Goal: Task Accomplishment & Management: Manage account settings

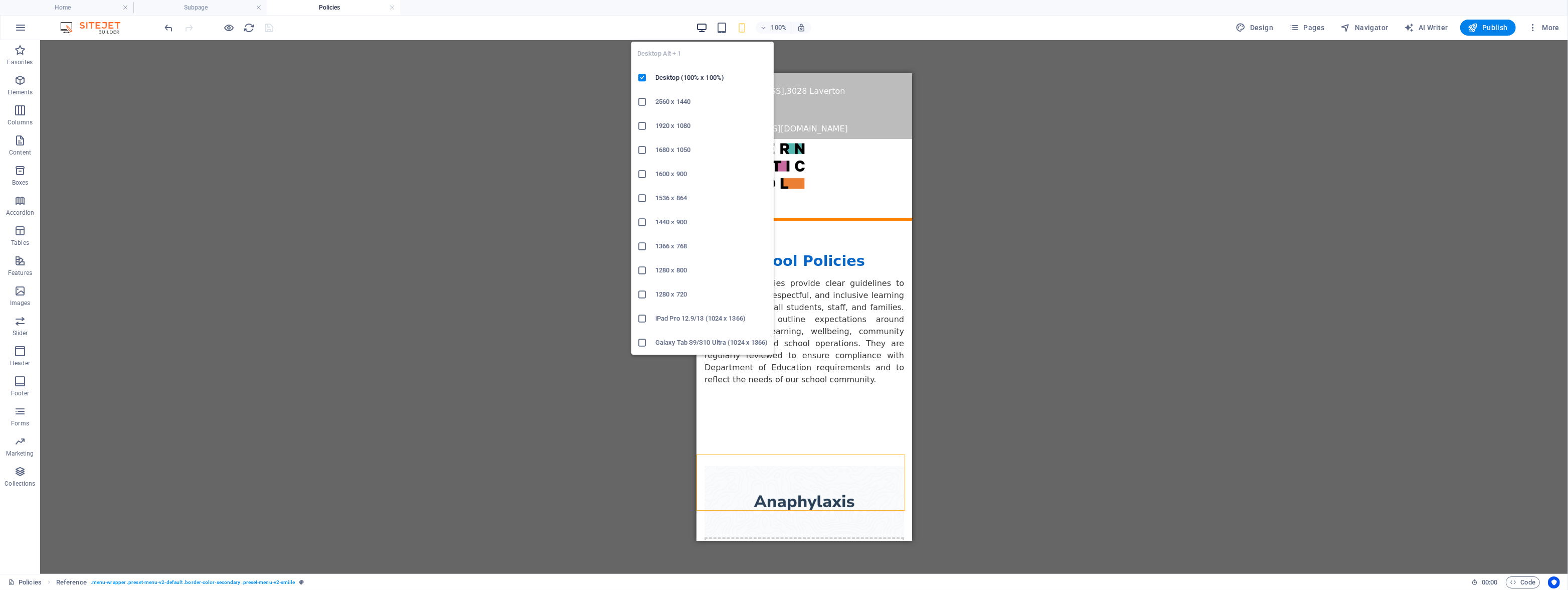
click at [699, 28] on icon "button" at bounding box center [701, 27] width 12 height 12
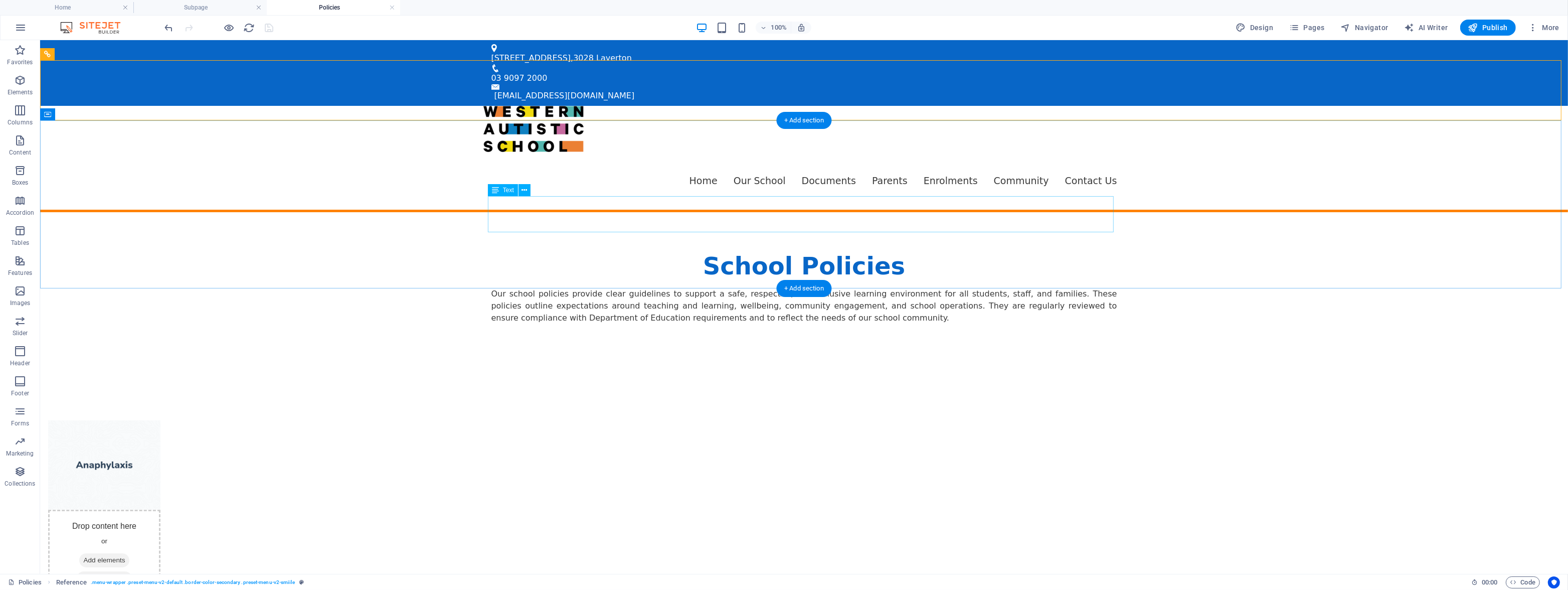
click at [1047, 288] on div "Our school policies provide clear guidelines to support a safe, respectful, and…" at bounding box center [804, 306] width 626 height 36
click at [1223, 212] on div "School Policies Our school policies provide clear guidelines to support a safe,…" at bounding box center [804, 296] width 1528 height 169
click at [830, 152] on nav "Home Our School Documents Parents Enrolments Community Contact Us" at bounding box center [804, 181] width 642 height 58
select select "rem"
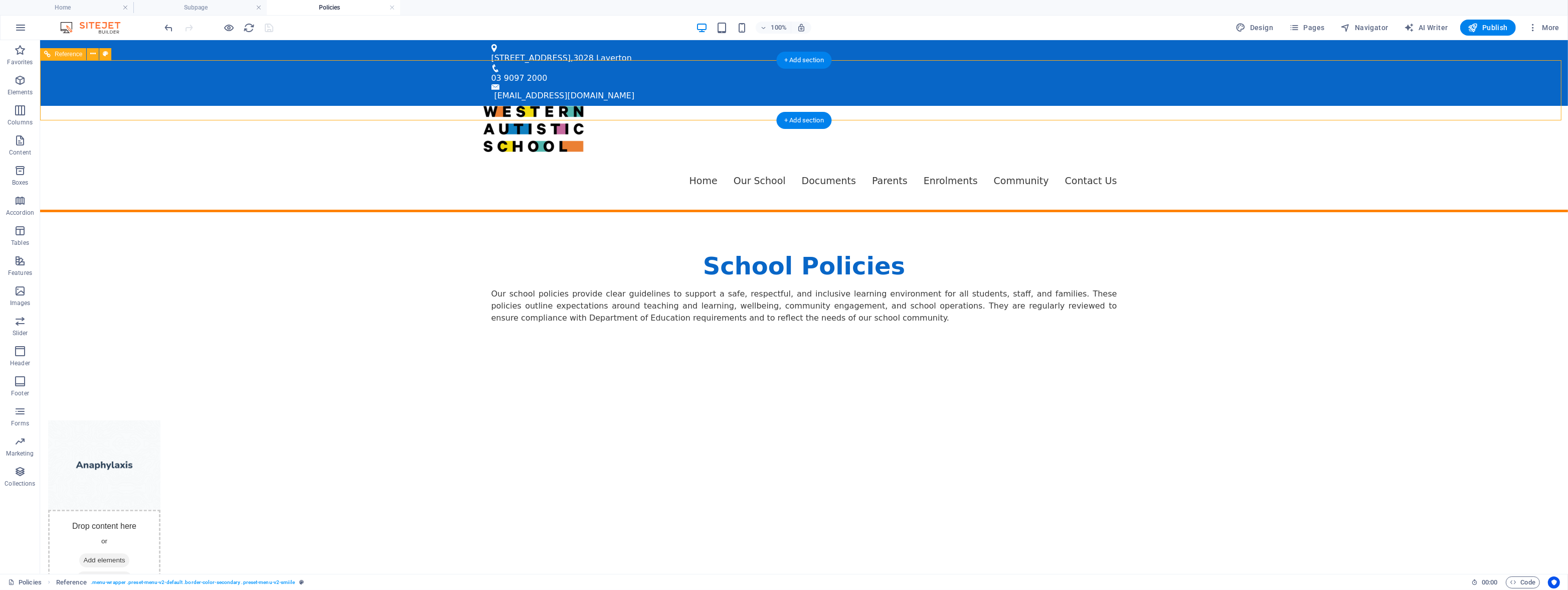
select select
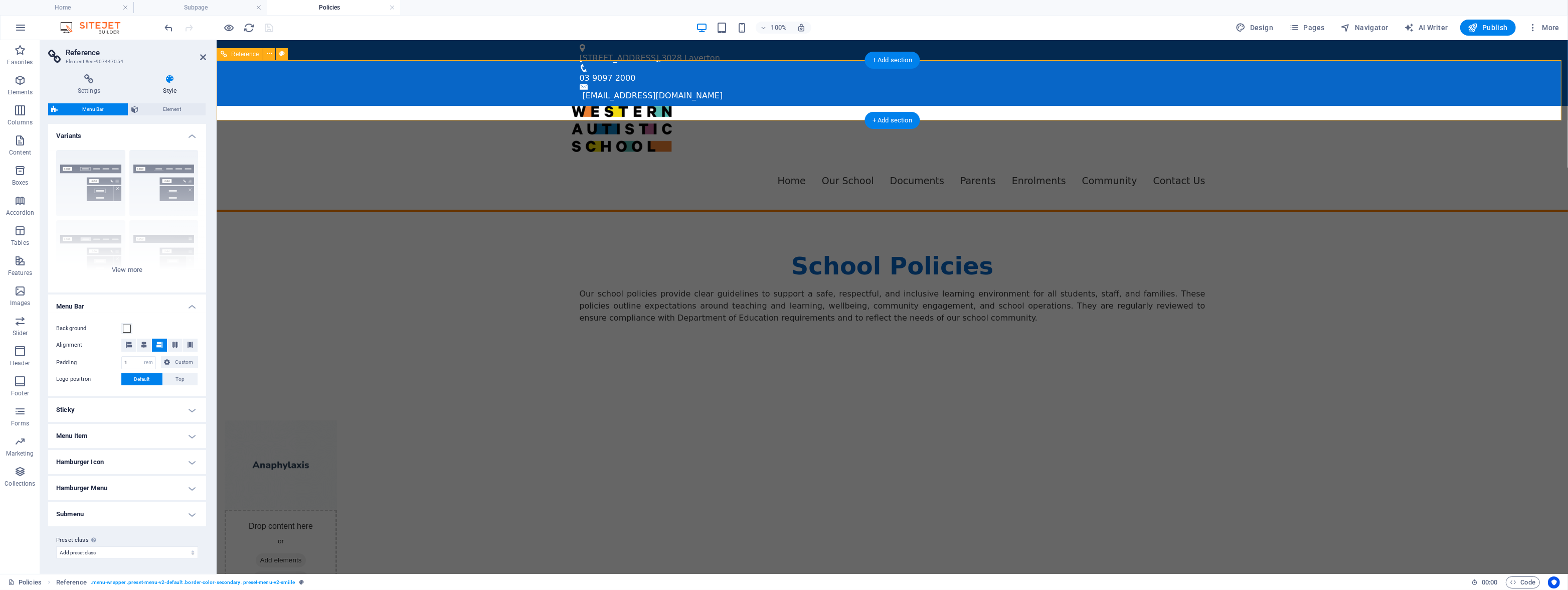
click at [829, 152] on nav "Home Our School Documents Parents Enrolments Community Contact Us" at bounding box center [892, 181] width 642 height 58
click at [159, 110] on span "Element" at bounding box center [172, 110] width 61 height 12
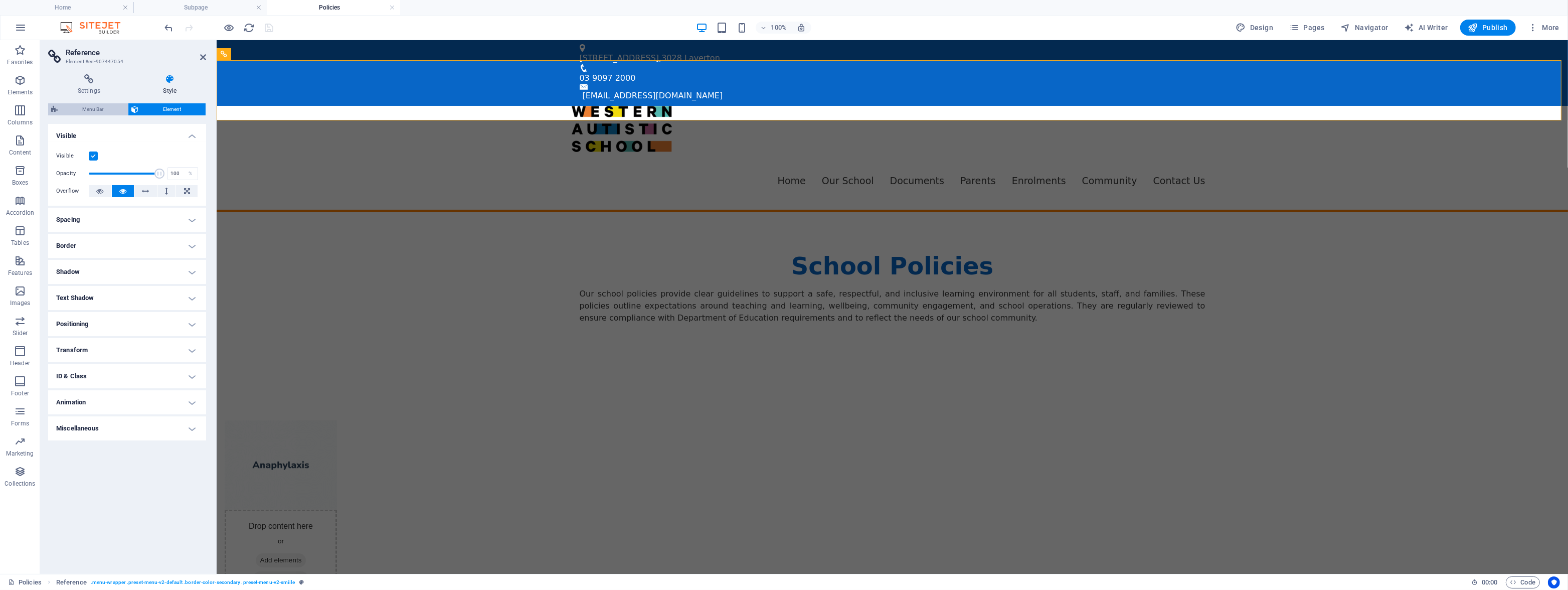
click at [104, 113] on span "Menu Bar" at bounding box center [93, 110] width 64 height 12
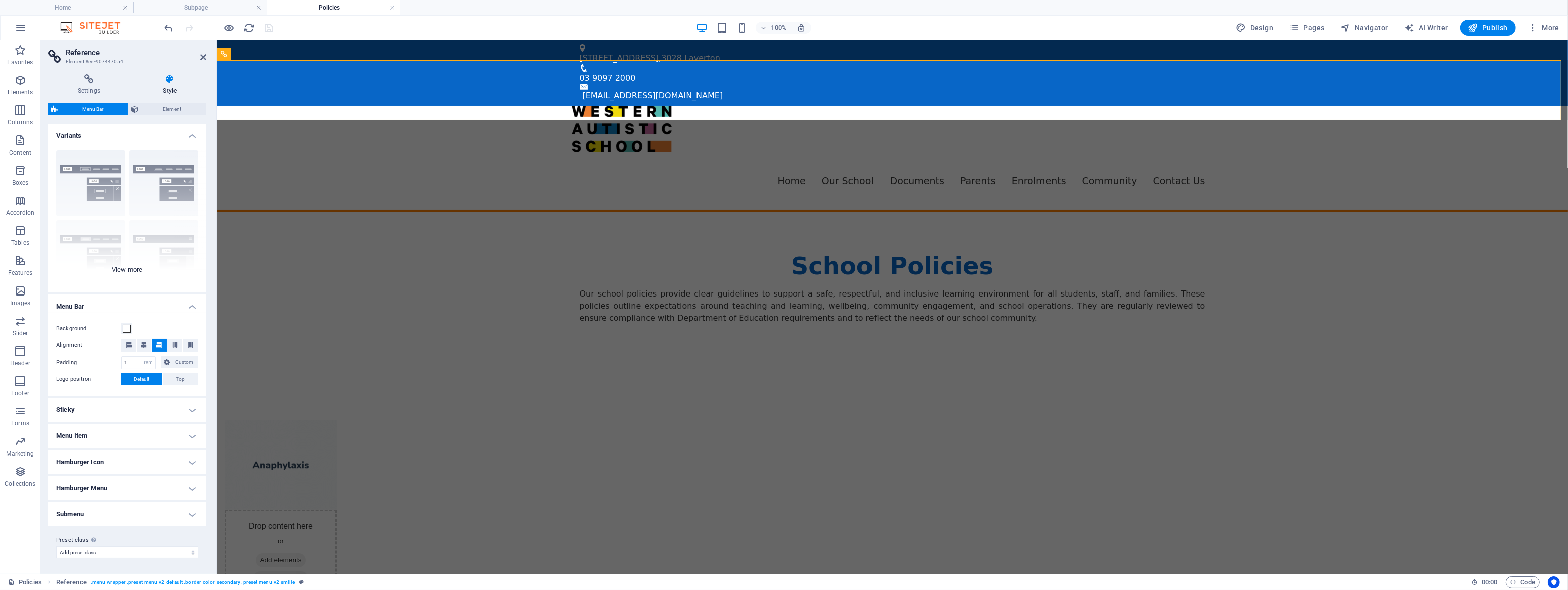
click at [108, 178] on div "Border Centered Default Fixed Loki Trigger Wide XXL" at bounding box center [127, 217] width 158 height 150
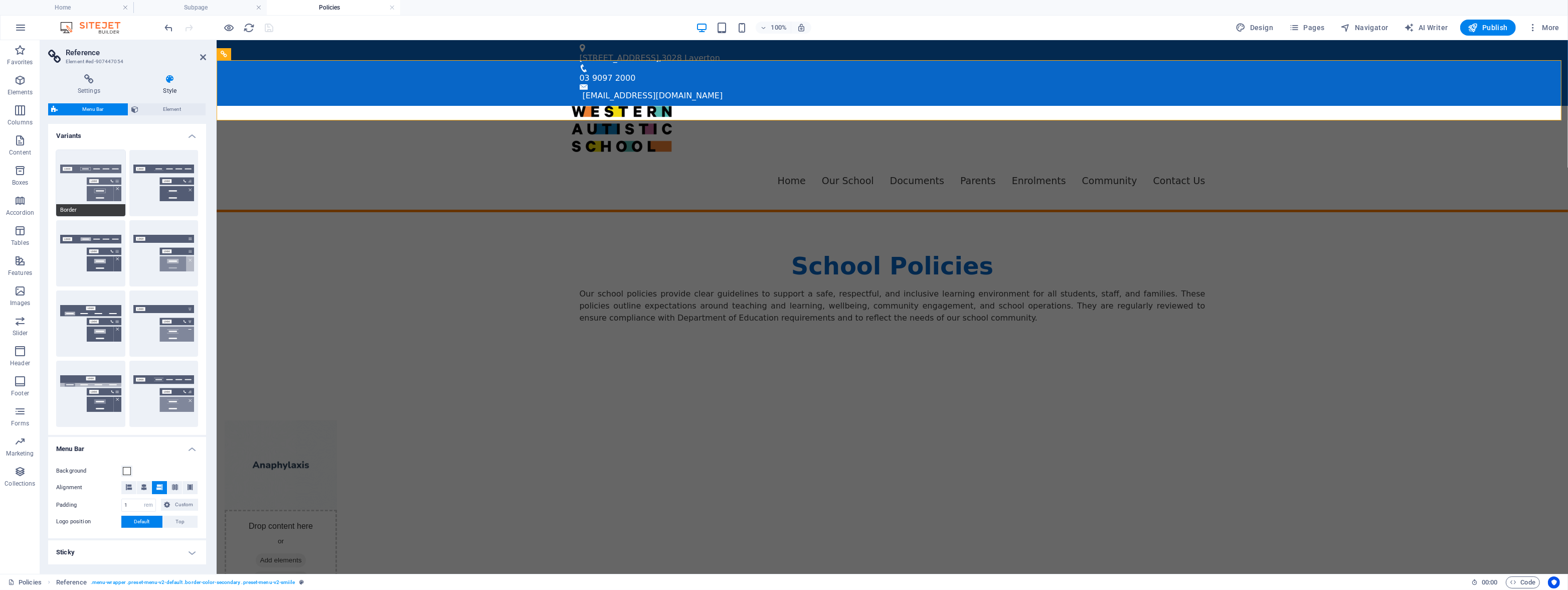
click at [99, 201] on button "Border" at bounding box center [91, 183] width 69 height 66
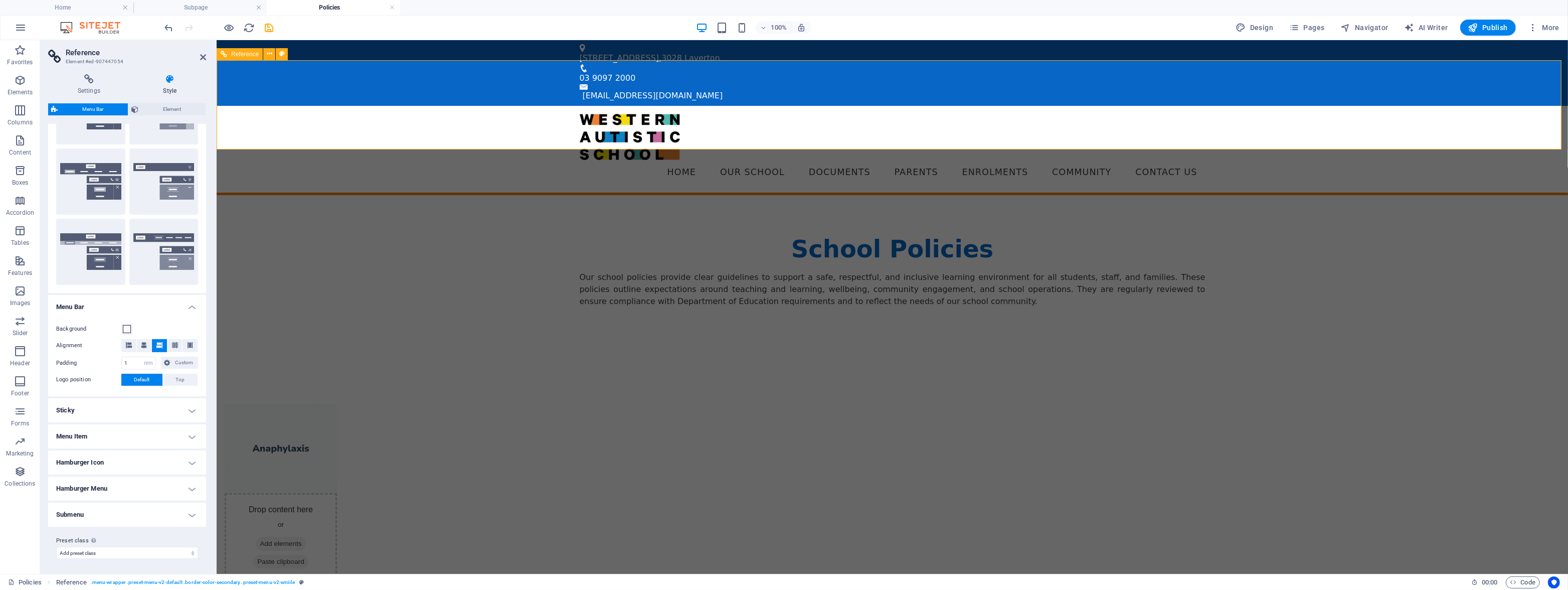
click at [585, 160] on nav "Home Our School Documents Parents Enrolments Community Contact Us" at bounding box center [892, 172] width 626 height 25
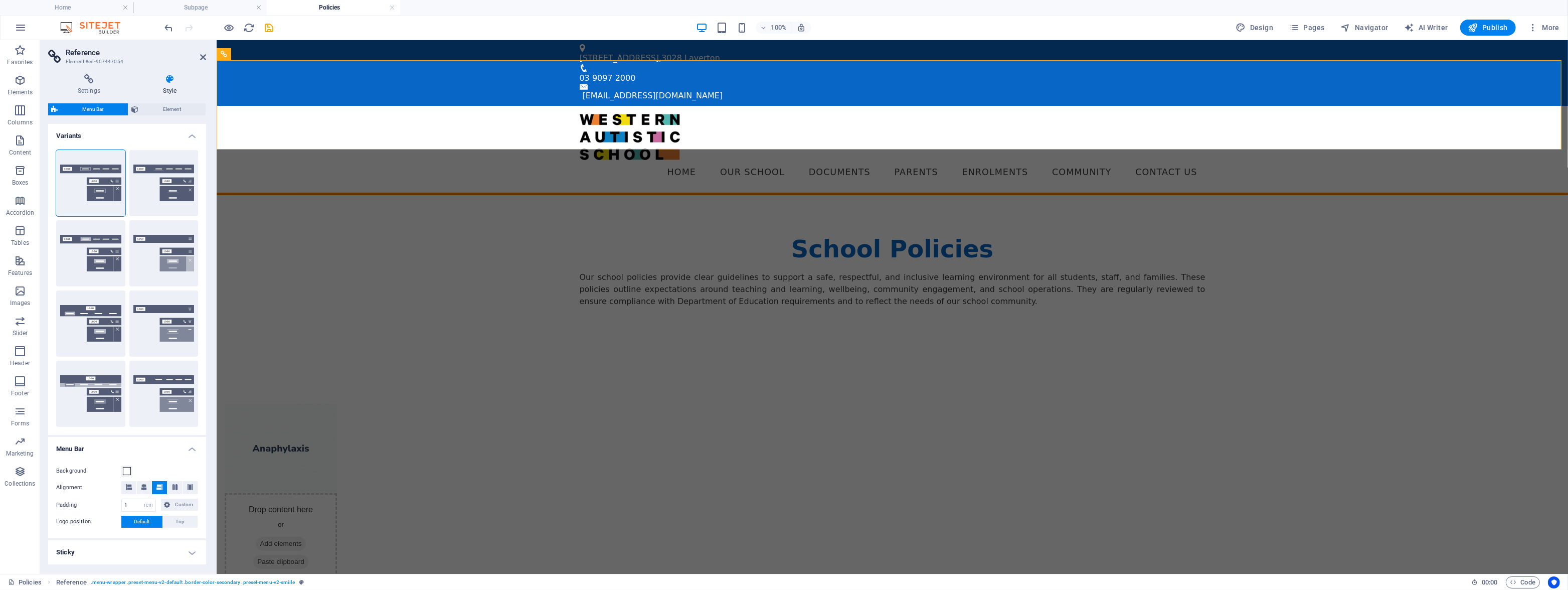
click at [90, 256] on div "Default" at bounding box center [91, 253] width 69 height 66
click at [56, 251] on button "Default" at bounding box center [91, 253] width 69 height 66
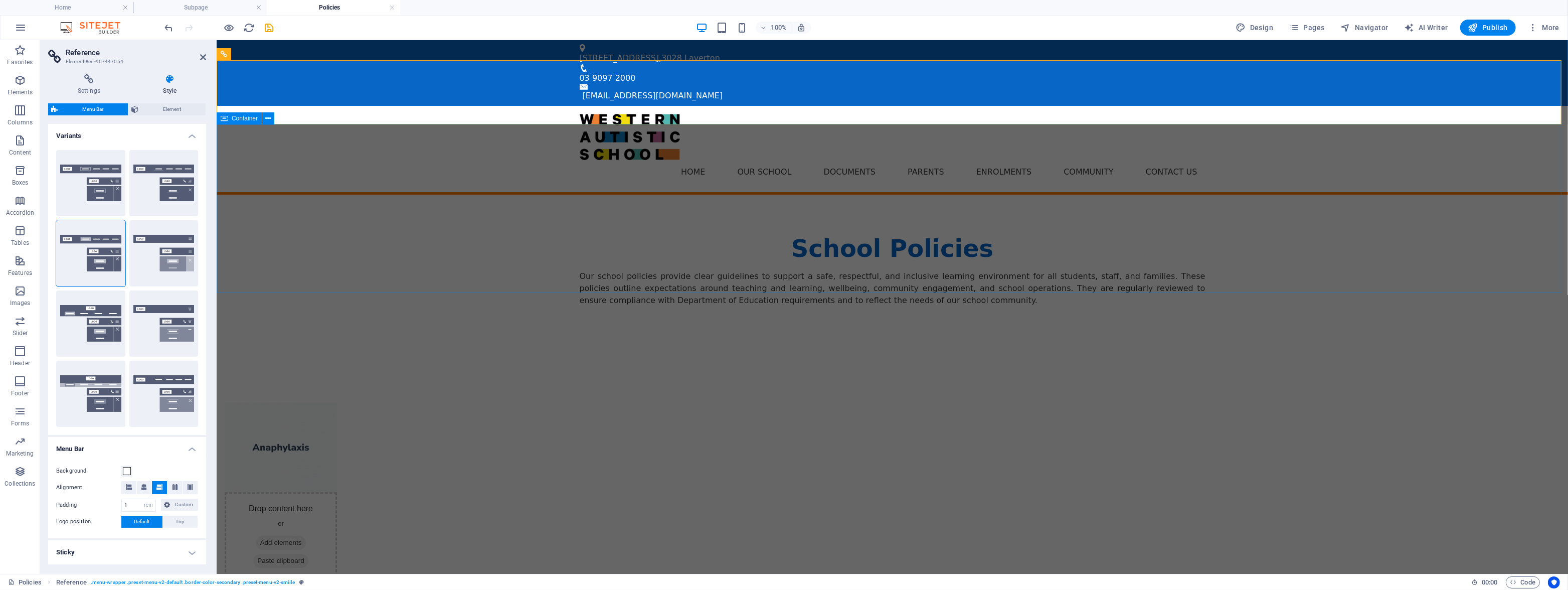
click at [525, 272] on div "School Policies Our school policies provide clear guidelines to support a safe,…" at bounding box center [892, 279] width 1351 height 169
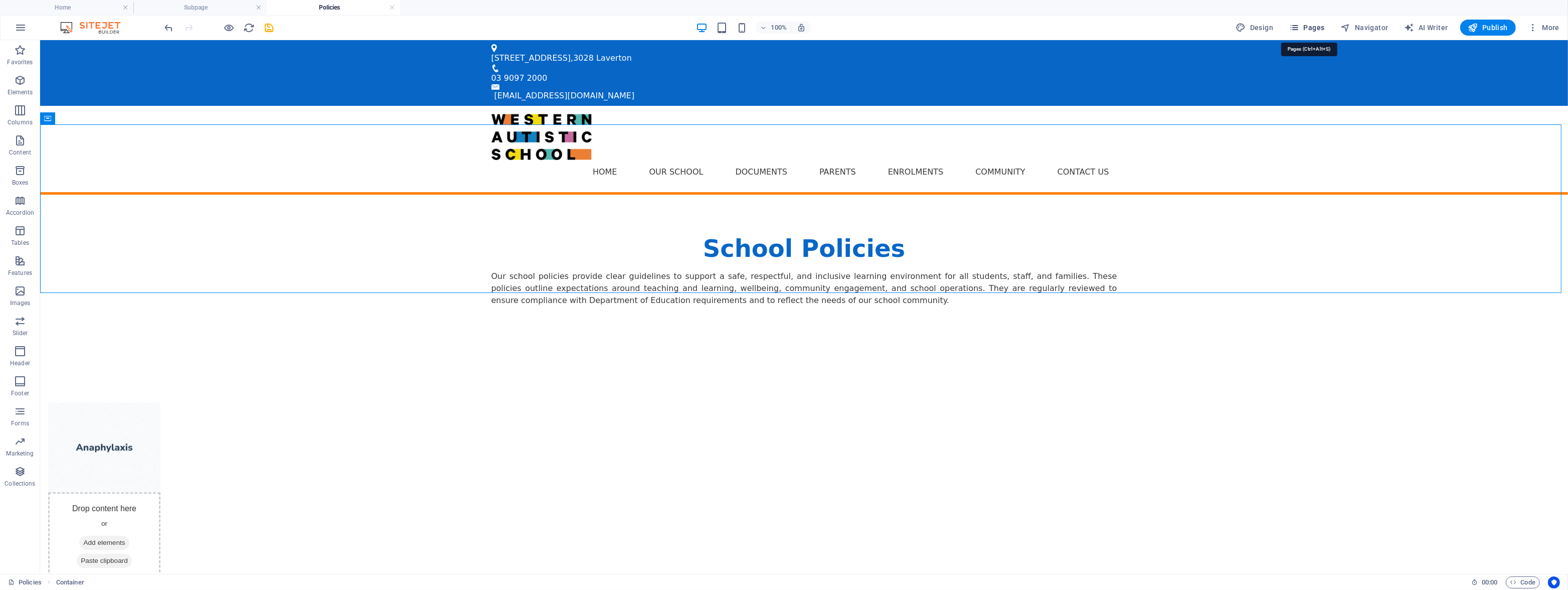
click at [1299, 23] on icon "button" at bounding box center [1294, 27] width 10 height 10
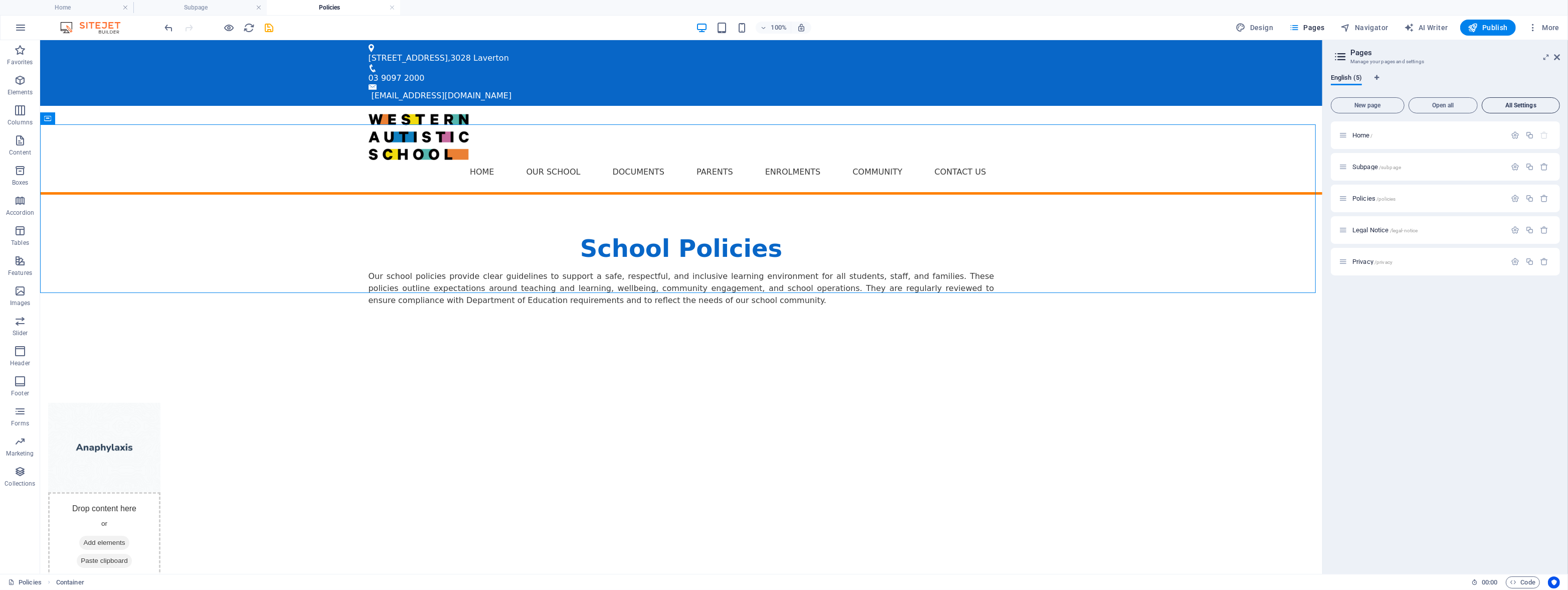
click at [1516, 101] on button "All Settings" at bounding box center [1521, 105] width 79 height 16
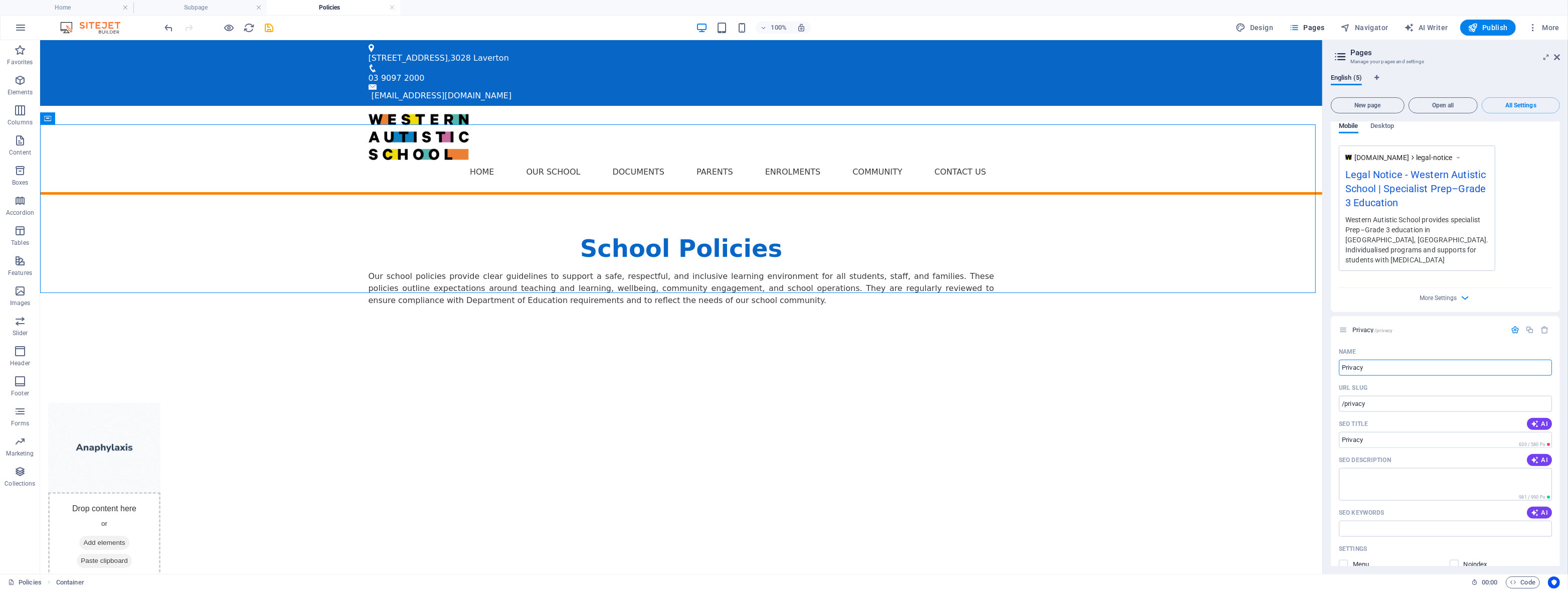
scroll to position [1394, 0]
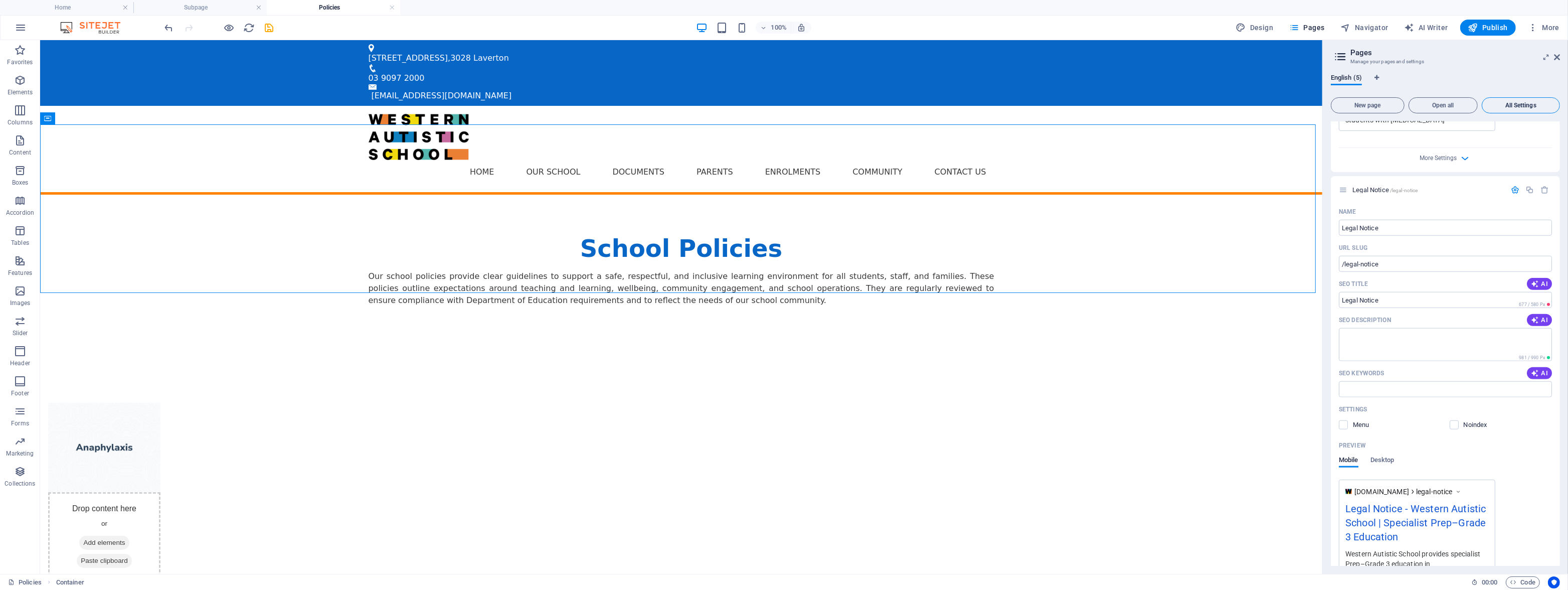
click at [1532, 107] on span "All Settings" at bounding box center [1521, 105] width 69 height 6
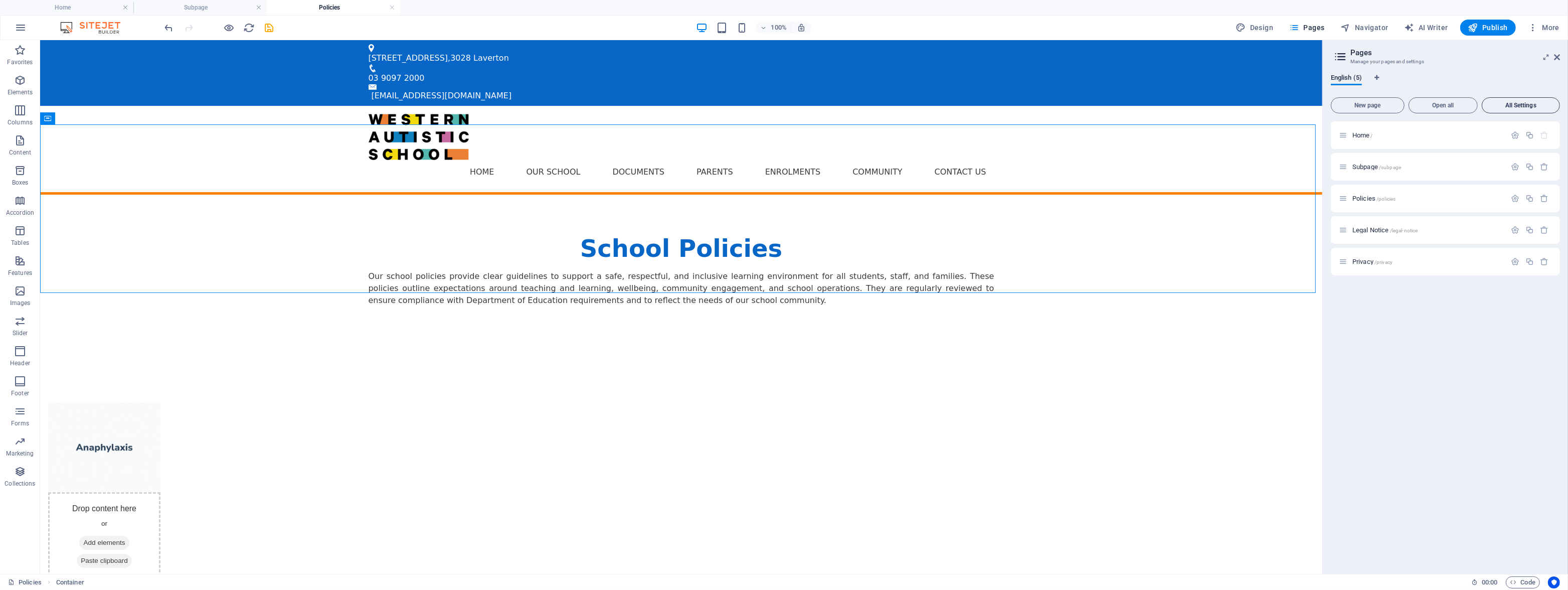
scroll to position [0, 0]
click at [1377, 79] on icon "Language Tabs" at bounding box center [1376, 78] width 4 height 6
select select "41"
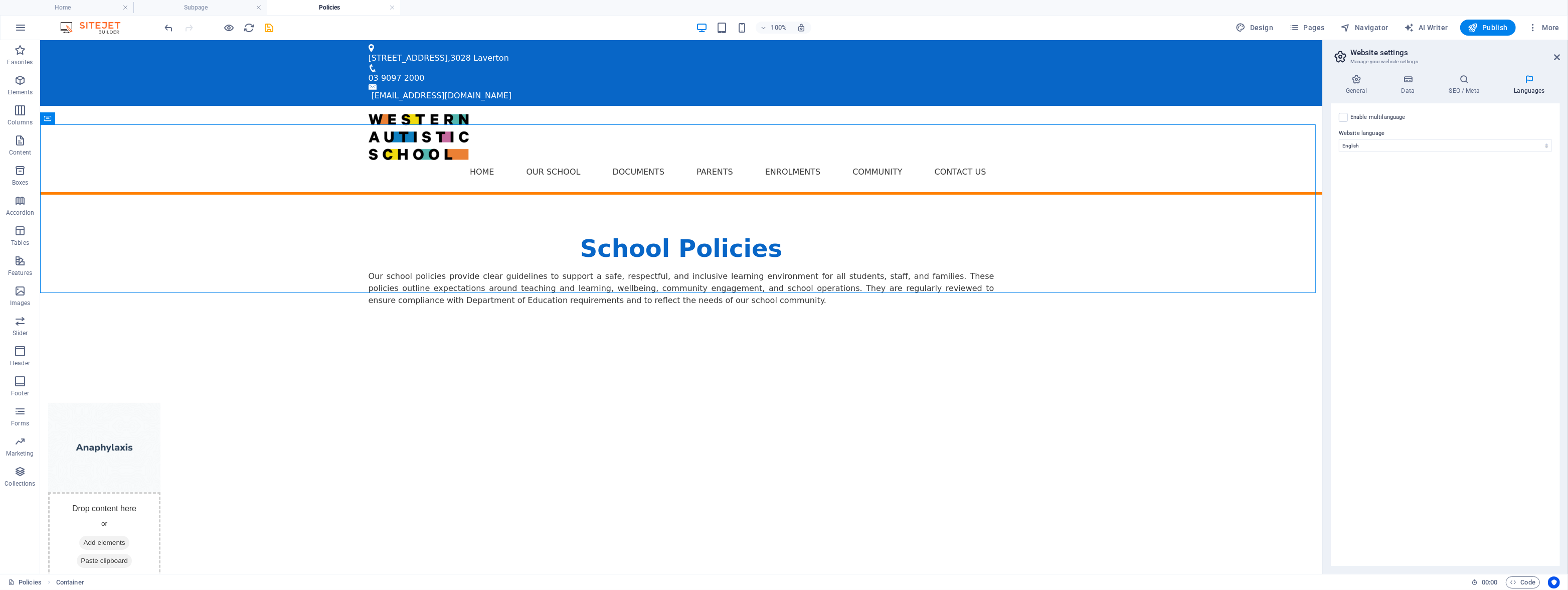
click at [1374, 118] on label "Enable multilanguage To disable multilanguage delete all languages until only o…" at bounding box center [1377, 118] width 55 height 12
click at [0, 0] on input "Enable multilanguage To disable multilanguage delete all languages until only o…" at bounding box center [0, 0] width 0 height 0
select select
click at [1363, 111] on label "Enable multilanguage To disable multilanguage delete all languages until only o…" at bounding box center [1377, 118] width 55 height 12
click at [0, 0] on input "Enable multilanguage To disable multilanguage delete all languages until only o…" at bounding box center [0, 0] width 0 height 0
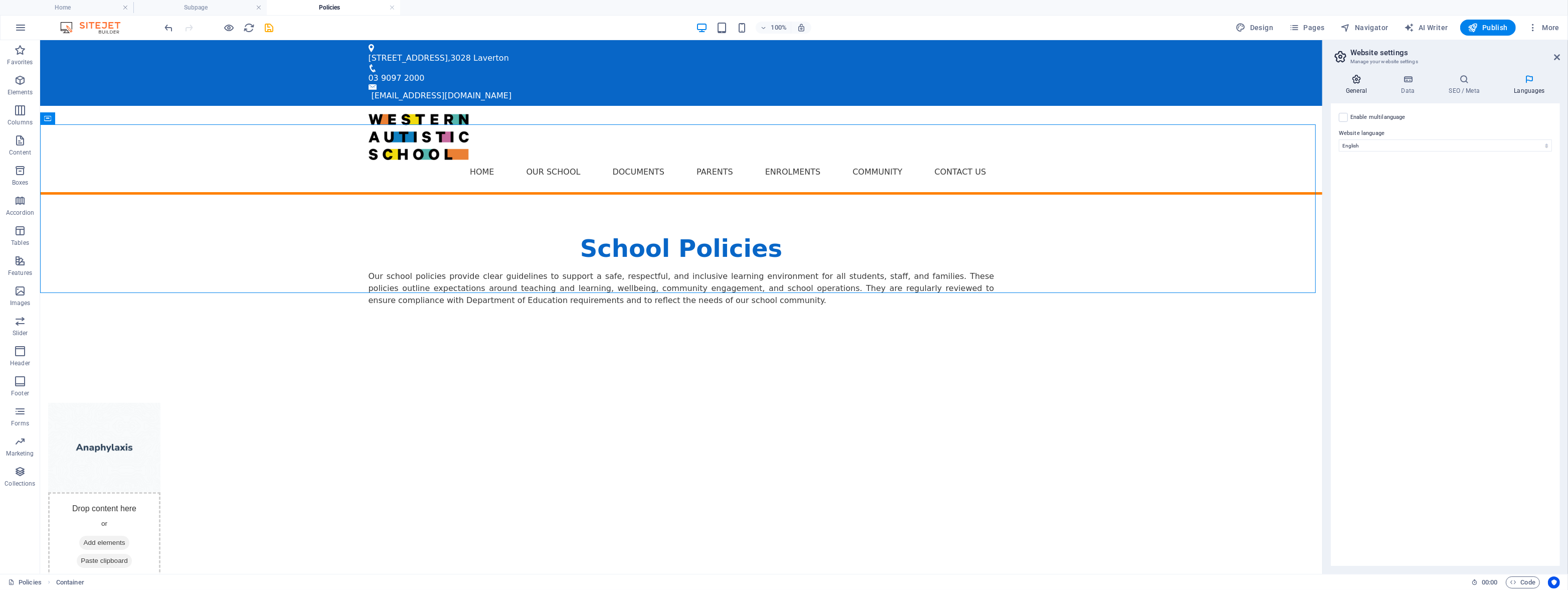
click at [1357, 84] on h4 "General" at bounding box center [1358, 85] width 55 height 21
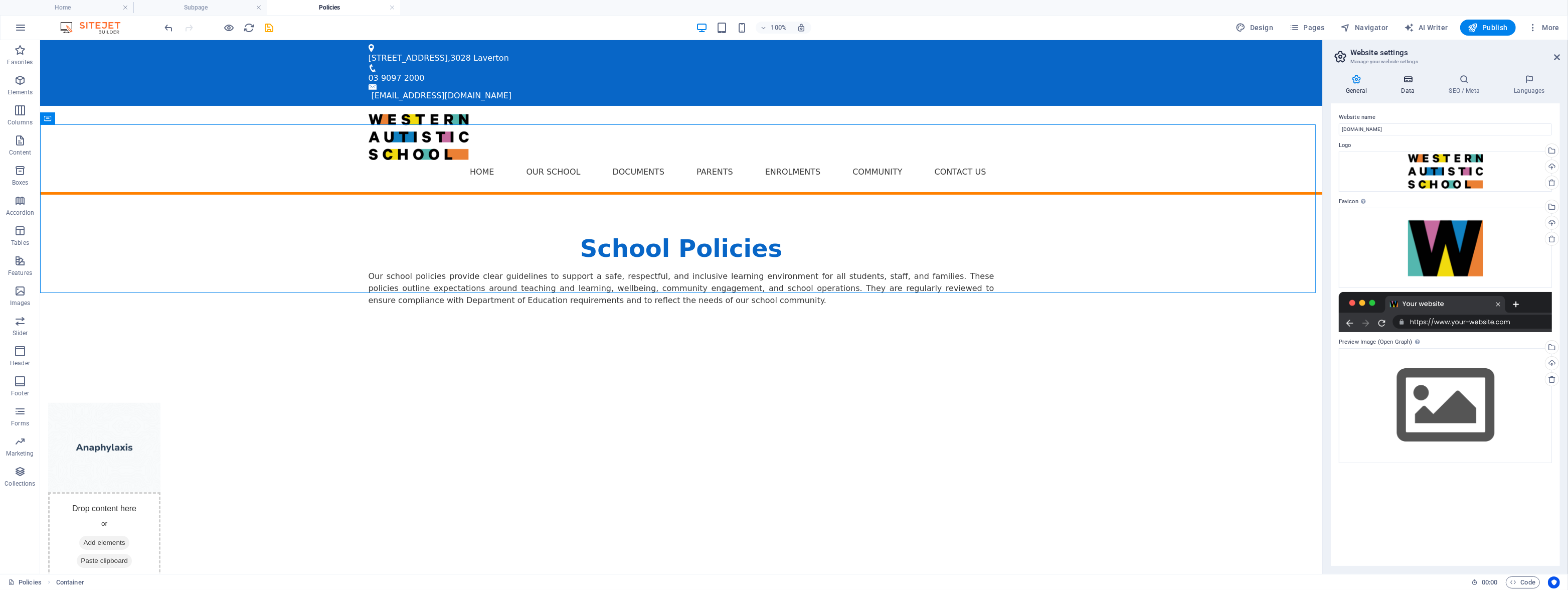
click at [1402, 79] on icon at bounding box center [1408, 79] width 44 height 10
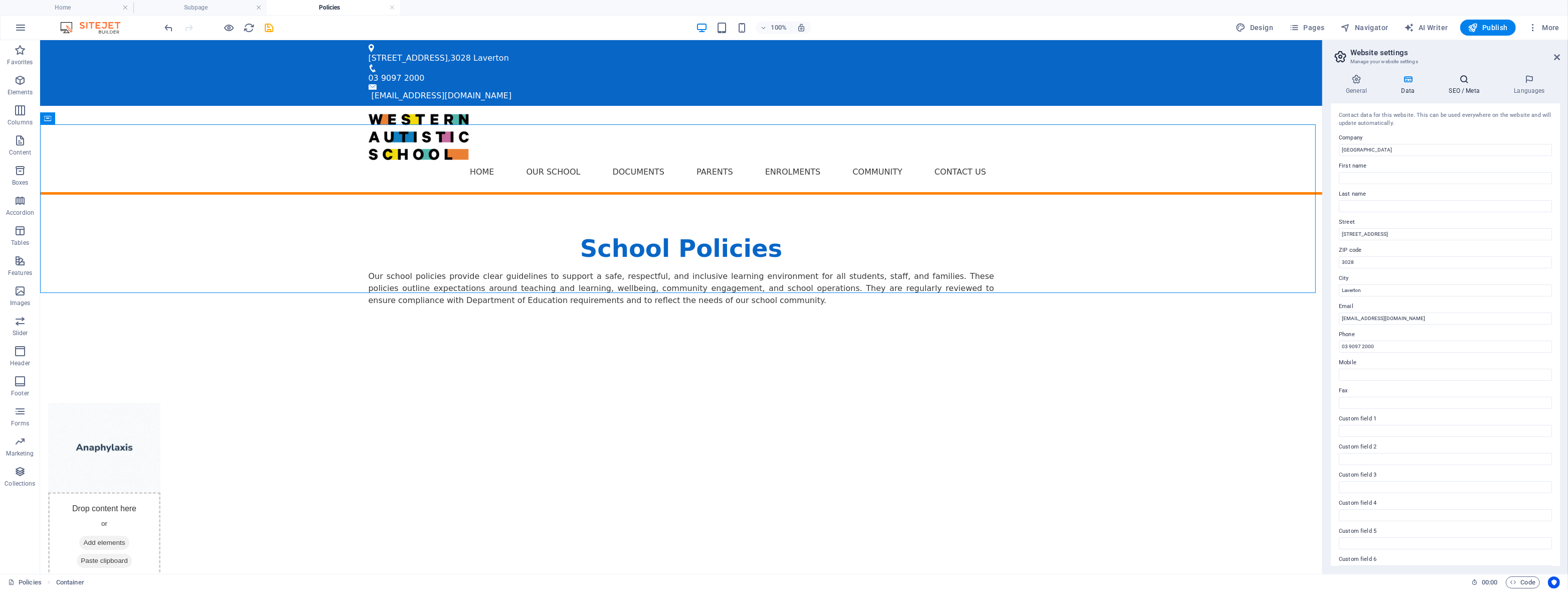
click at [1450, 77] on icon at bounding box center [1464, 79] width 61 height 10
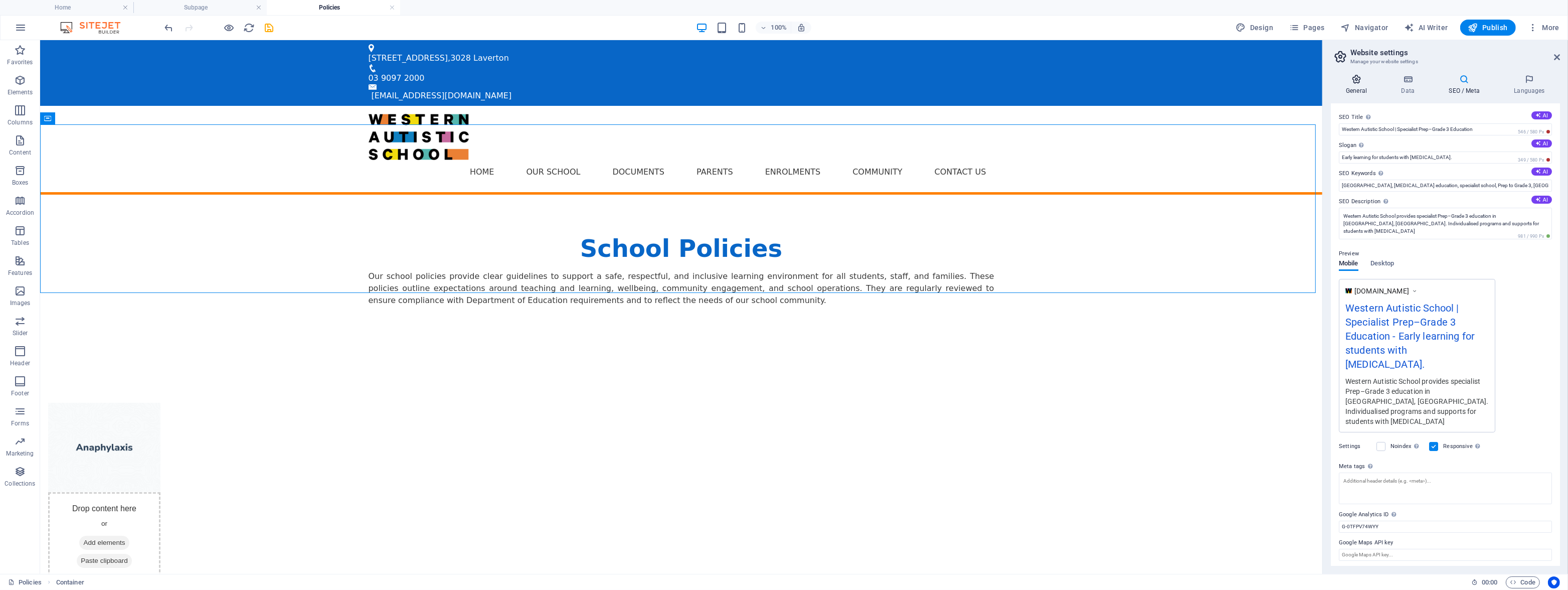
click at [1348, 85] on h4 "General" at bounding box center [1358, 85] width 55 height 21
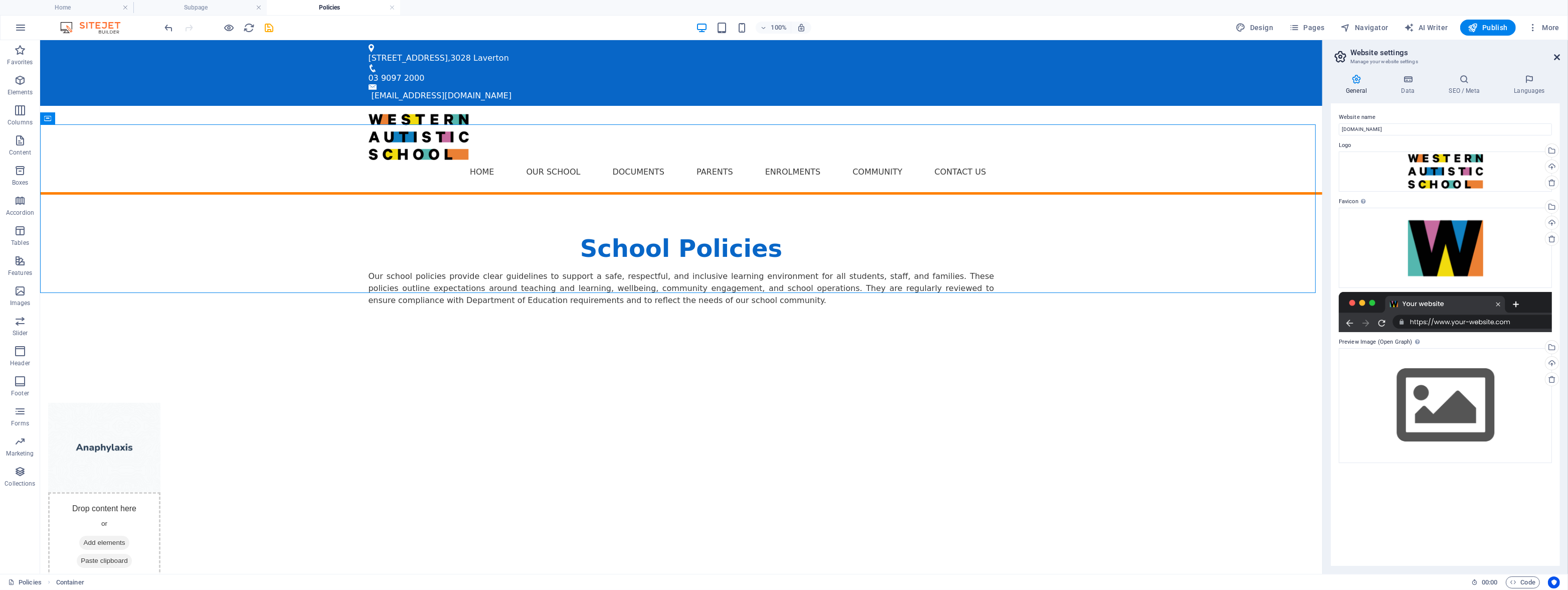
click at [1554, 54] on icon at bounding box center [1557, 57] width 6 height 8
